Goal: Task Accomplishment & Management: Manage account settings

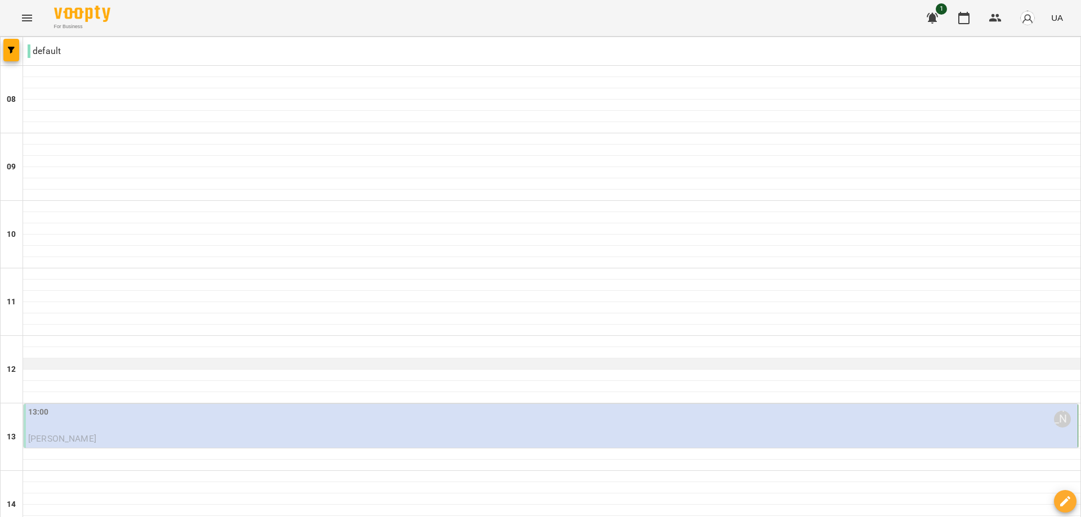
scroll to position [56, 0]
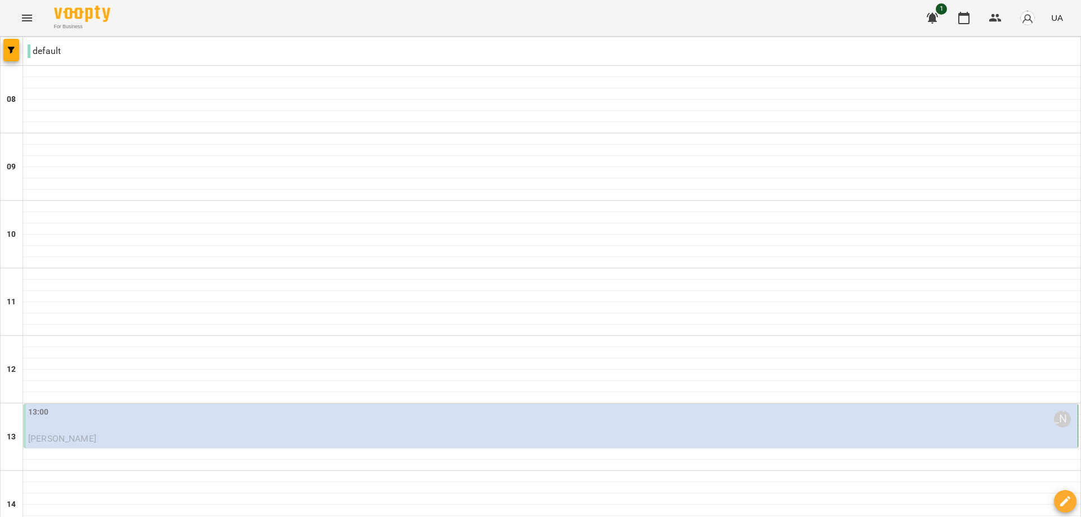
click at [114, 406] on div "13:00 [PERSON_NAME]" at bounding box center [551, 419] width 1047 height 26
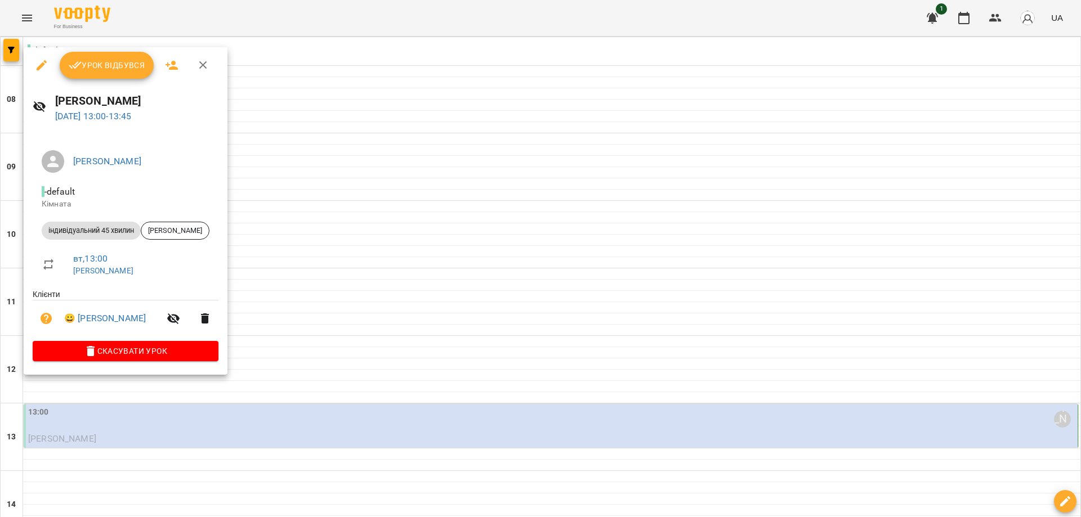
click at [111, 70] on span "Урок відбувся" at bounding box center [107, 66] width 77 height 14
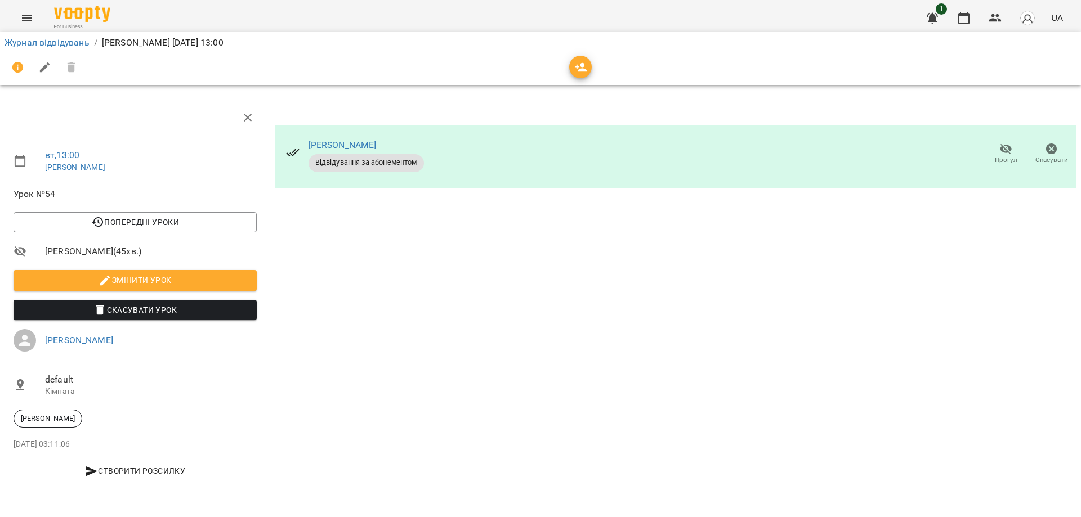
click at [31, 36] on li "Журнал відвідувань" at bounding box center [47, 43] width 85 height 14
click at [32, 40] on link "Журнал відвідувань" at bounding box center [47, 42] width 85 height 11
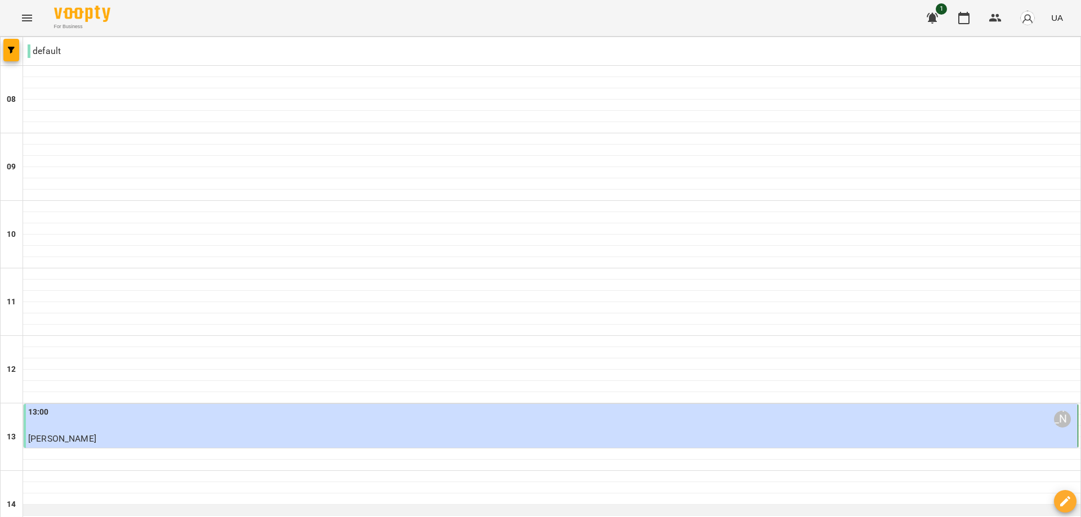
scroll to position [225, 0]
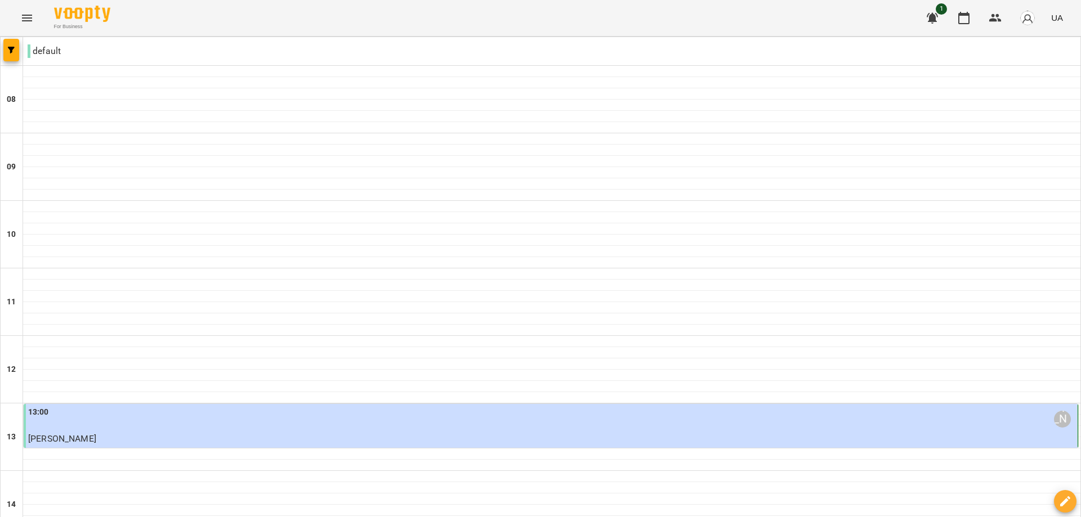
click at [143, 406] on div "13:00 [PERSON_NAME]" at bounding box center [551, 419] width 1047 height 26
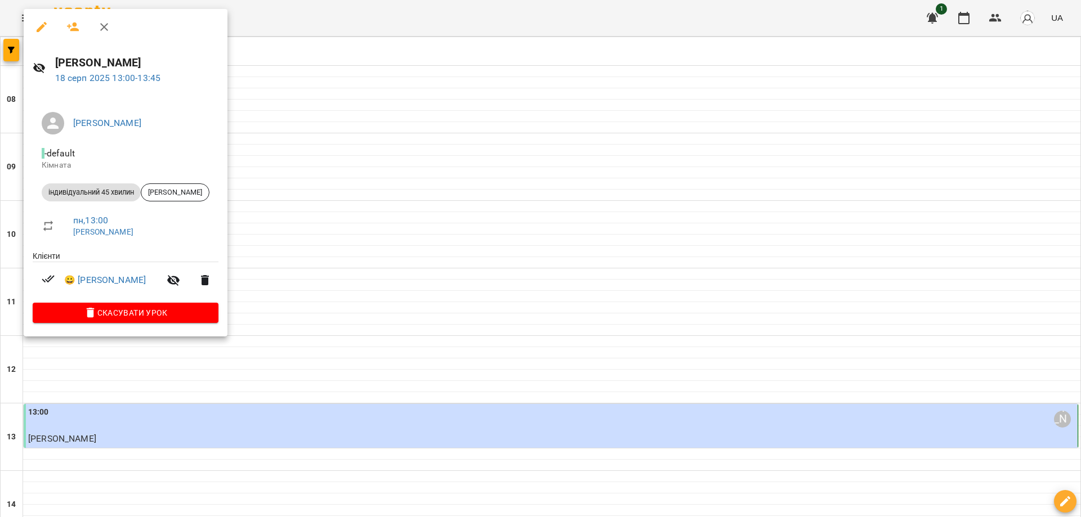
drag, startPoint x: 938, startPoint y: 471, endPoint x: 922, endPoint y: 473, distance: 16.5
click at [937, 473] on div at bounding box center [540, 258] width 1081 height 517
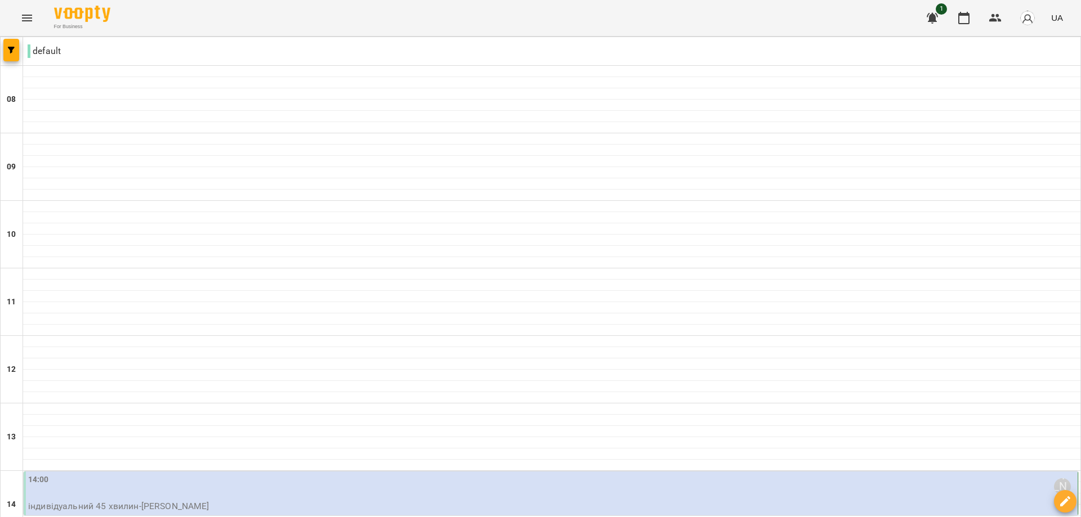
scroll to position [394, 0]
click at [106, 474] on div "14:00 [PERSON_NAME]" at bounding box center [551, 487] width 1047 height 26
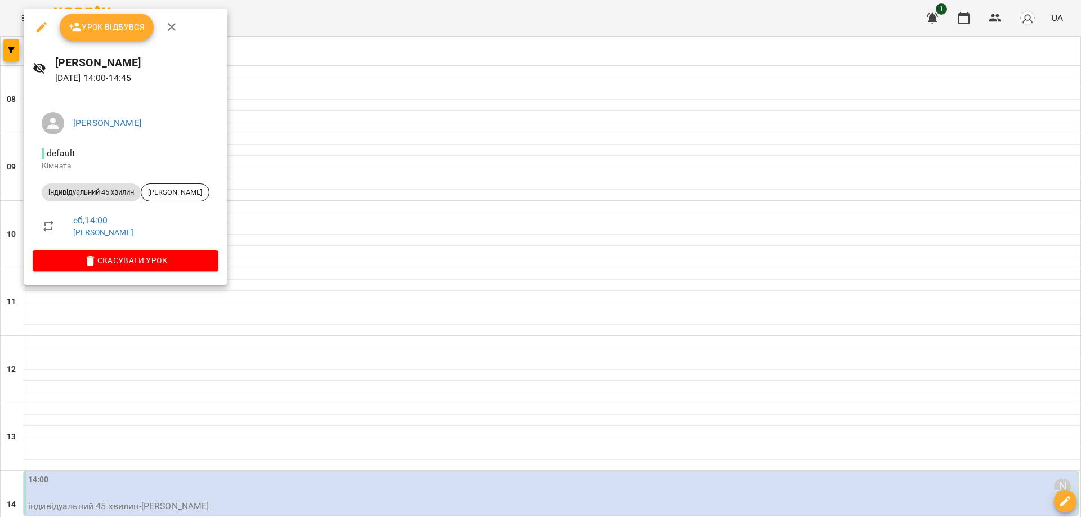
click at [435, 298] on div at bounding box center [540, 258] width 1081 height 517
